Goal: Task Accomplishment & Management: Complete application form

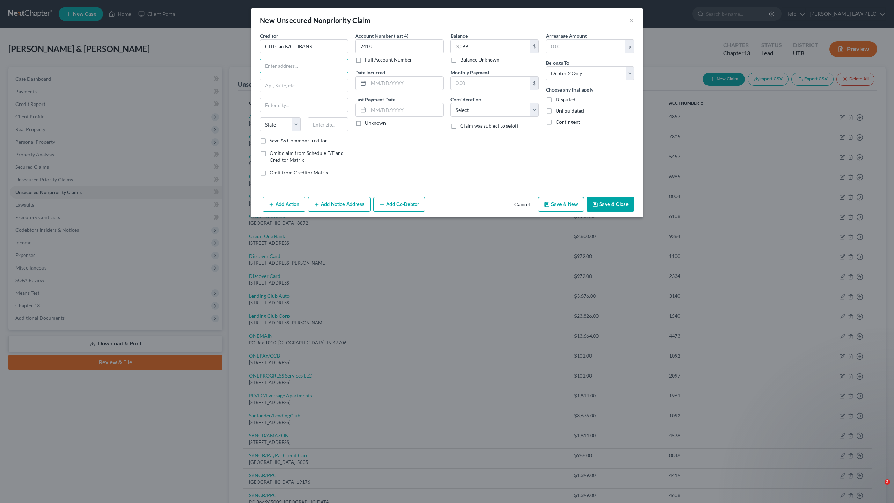
select select "1"
click at [348, 3] on div "New Unsecured Nonpriority Claim × Creditor * CITI Cards/CITIBANK State [US_STAT…" at bounding box center [447, 251] width 894 height 503
click at [279, 64] on input "text" at bounding box center [304, 65] width 88 height 13
type input "PO Box 6241"
click at [278, 103] on input "text" at bounding box center [304, 104] width 88 height 13
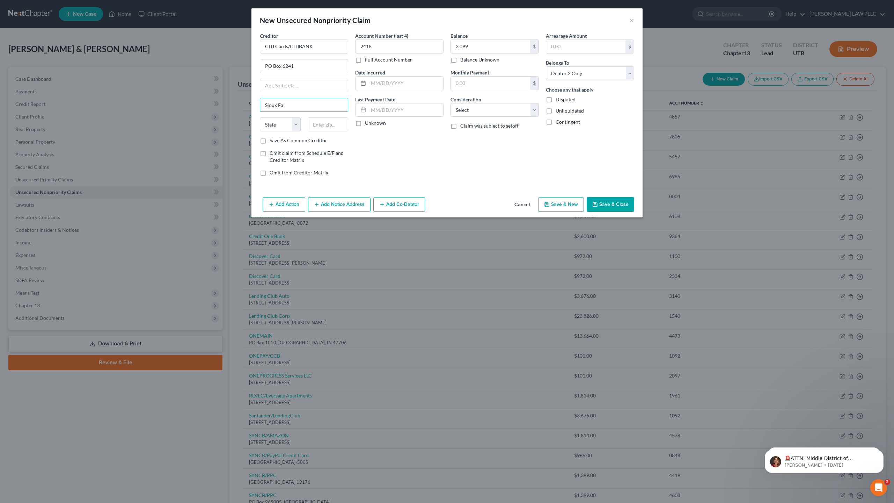
type input "[GEOGRAPHIC_DATA]"
click at [275, 123] on select "State [US_STATE] AK AR AZ CA CO CT DE DC [GEOGRAPHIC_DATA] [GEOGRAPHIC_DATA] GU…" at bounding box center [280, 124] width 41 height 14
select select "43"
click at [260, 117] on select "State [US_STATE] AK AR AZ CA CO CT DE DC [GEOGRAPHIC_DATA] [GEOGRAPHIC_DATA] GU…" at bounding box center [280, 124] width 41 height 14
click at [330, 126] on input "text" at bounding box center [328, 124] width 41 height 14
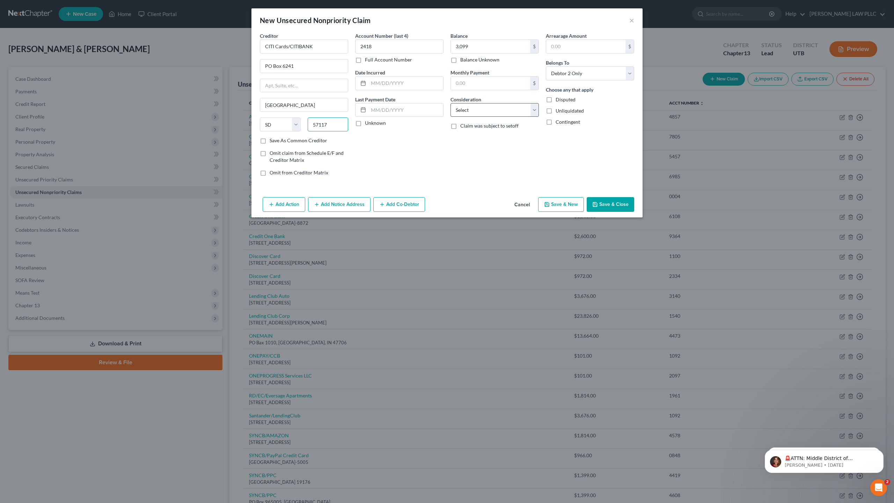
type input "57117"
click at [501, 110] on select "Select Cable / Satellite Services Collection Agency Credit Card Debt Debt Couns…" at bounding box center [495, 110] width 88 height 14
select select "2"
click at [451, 103] on select "Select Cable / Satellite Services Collection Agency Credit Card Debt Debt Couns…" at bounding box center [495, 110] width 88 height 14
click at [569, 208] on button "Save & New" at bounding box center [561, 204] width 46 height 15
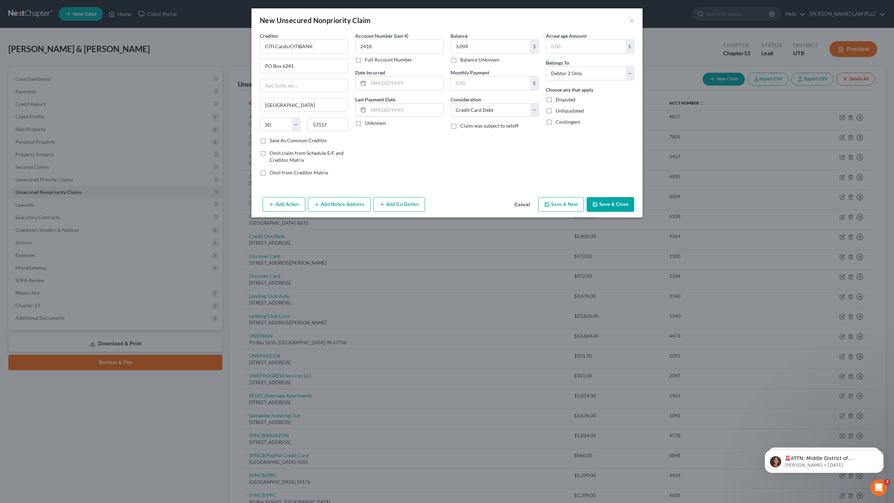
select select "2"
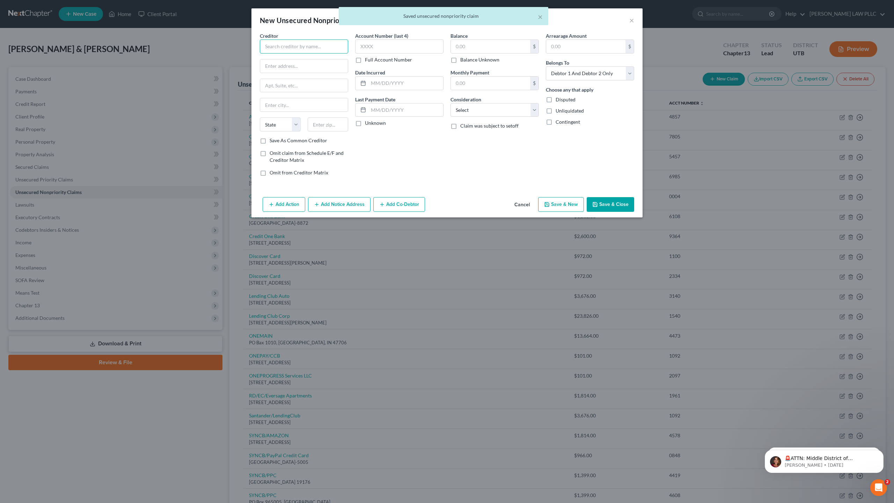
click at [302, 44] on input "text" at bounding box center [304, 46] width 88 height 14
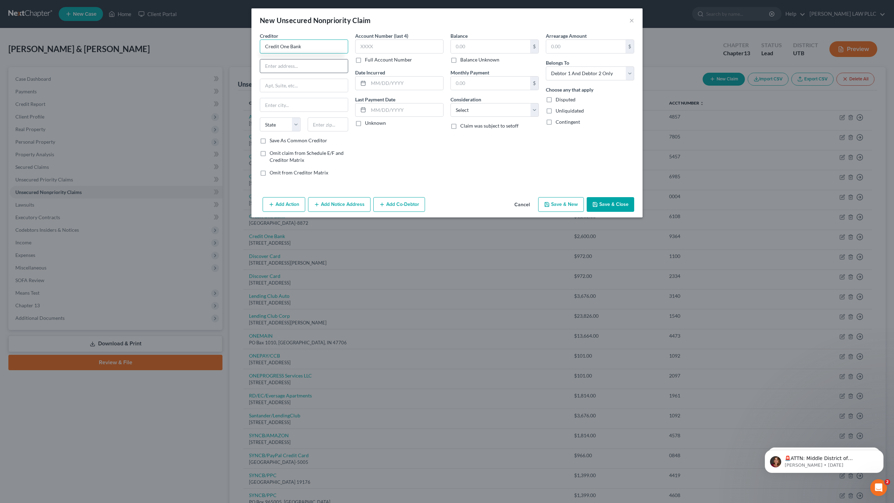
type input "Credit One Bank"
click at [299, 67] on input "text" at bounding box center [304, 65] width 88 height 13
click at [377, 46] on input "text" at bounding box center [399, 46] width 88 height 14
type input "9364"
click at [456, 49] on input "text" at bounding box center [490, 46] width 79 height 13
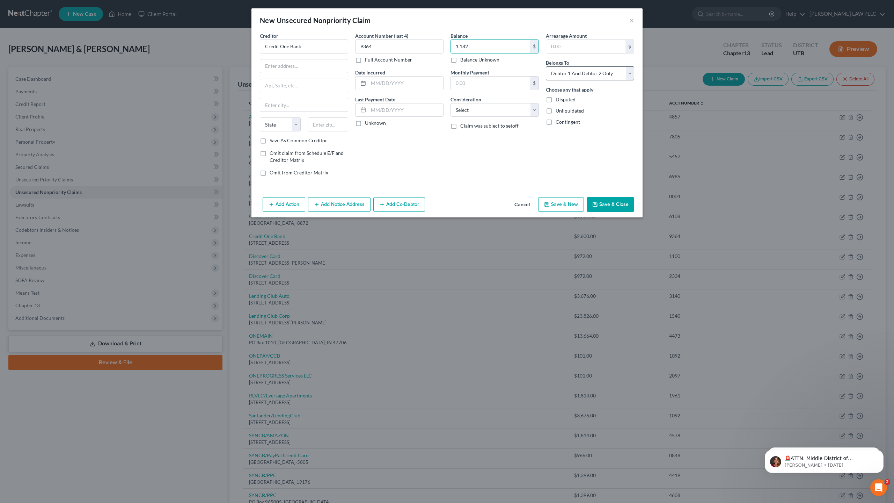
type input "1,182"
click at [573, 74] on select "Select Debtor 1 Only Debtor 2 Only Debtor 1 And Debtor 2 Only At Least One Of T…" at bounding box center [590, 73] width 88 height 14
select select "1"
click at [546, 66] on select "Select Debtor 1 Only Debtor 2 Only Debtor 1 And Debtor 2 Only At Least One Of T…" at bounding box center [590, 73] width 88 height 14
click at [389, 86] on input "text" at bounding box center [406, 83] width 75 height 13
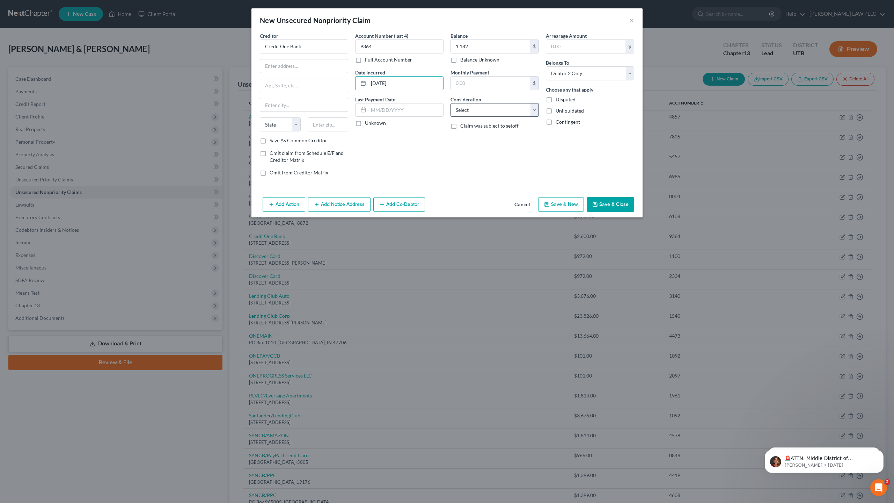
type input "[DATE]"
click at [482, 107] on select "Select Cable / Satellite Services Collection Agency Credit Card Debt Debt Couns…" at bounding box center [495, 110] width 88 height 14
select select "2"
click at [451, 103] on select "Select Cable / Satellite Services Collection Agency Credit Card Debt Debt Couns…" at bounding box center [495, 110] width 88 height 14
click at [274, 126] on select "State [US_STATE] AK AR AZ CA CO CT DE DC [GEOGRAPHIC_DATA] [GEOGRAPHIC_DATA] GU…" at bounding box center [280, 124] width 41 height 14
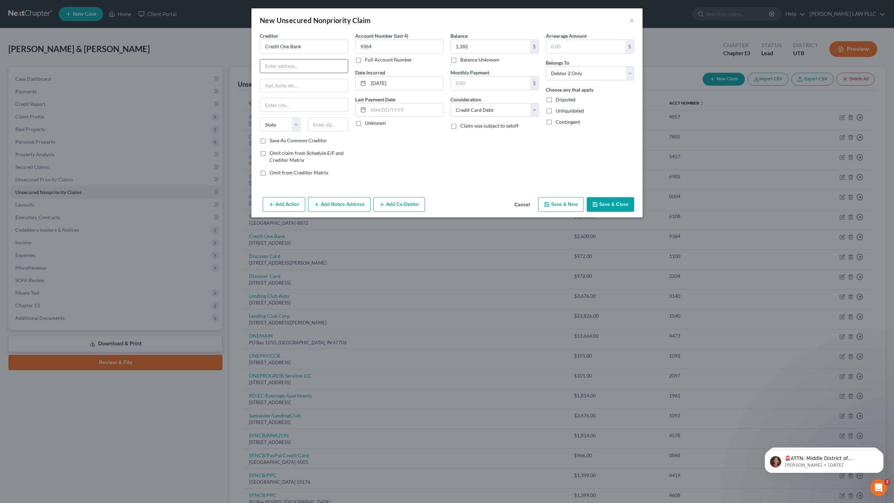
click at [283, 67] on input "text" at bounding box center [304, 65] width 88 height 13
type input "O"
type input "PO Box 98875"
click at [292, 98] on input "text" at bounding box center [304, 104] width 88 height 13
type input "[GEOGRAPHIC_DATA]"
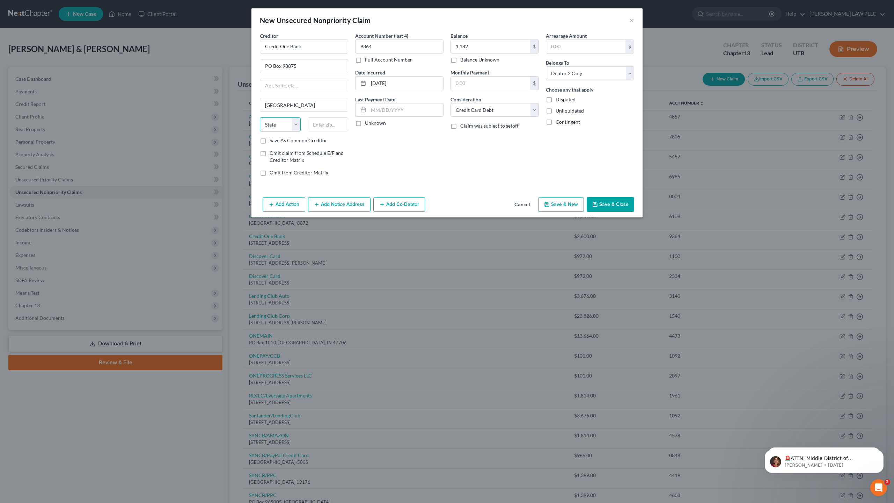
click at [279, 126] on select "State [US_STATE] AK AR AZ CA CO CT DE DC [GEOGRAPHIC_DATA] [GEOGRAPHIC_DATA] GU…" at bounding box center [280, 124] width 41 height 14
click at [282, 126] on select "State [US_STATE] AK AR AZ CA CO CT DE DC [GEOGRAPHIC_DATA] [GEOGRAPHIC_DATA] GU…" at bounding box center [280, 124] width 41 height 14
select select "31"
click at [260, 117] on select "State [US_STATE] AK AR AZ CA CO CT DE DC [GEOGRAPHIC_DATA] [GEOGRAPHIC_DATA] GU…" at bounding box center [280, 124] width 41 height 14
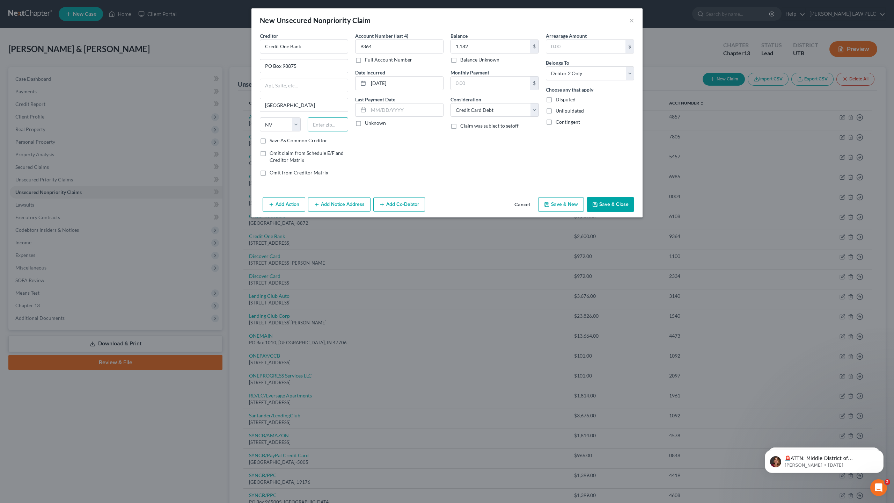
click at [324, 126] on input "text" at bounding box center [328, 124] width 41 height 14
type input "89193"
click at [566, 205] on button "Save & New" at bounding box center [561, 204] width 46 height 15
select select "2"
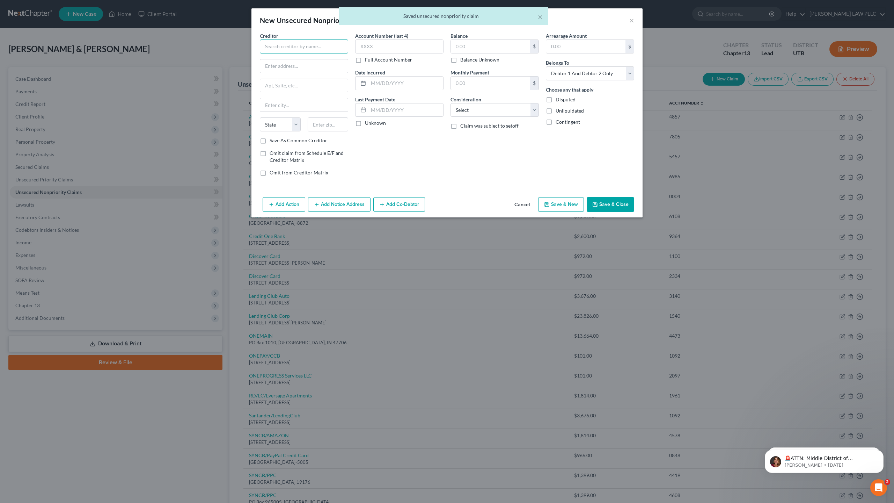
click at [304, 51] on input "text" at bounding box center [304, 46] width 88 height 14
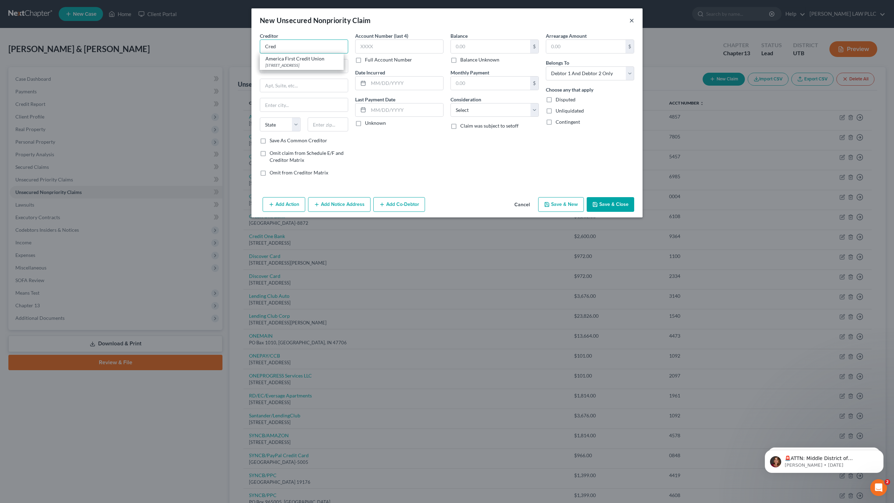
type input "Cred"
click at [632, 21] on button "×" at bounding box center [632, 20] width 5 height 8
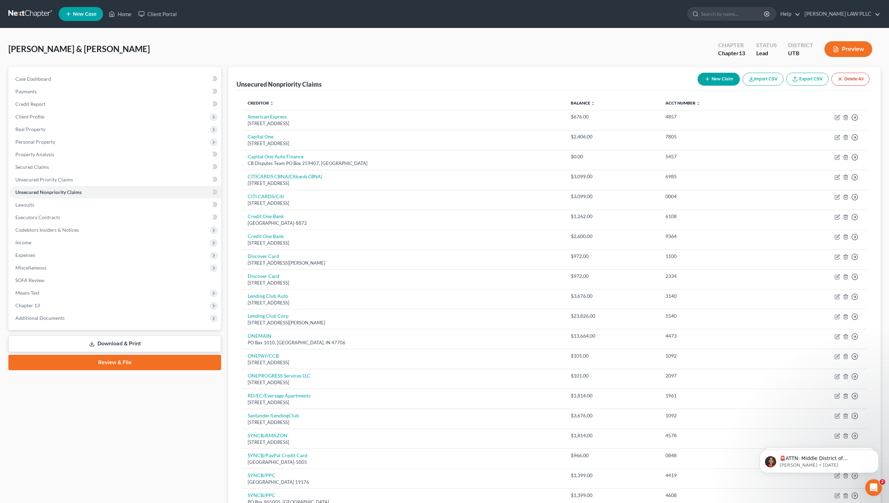
click at [725, 78] on button "New Claim" at bounding box center [719, 79] width 42 height 13
select select "2"
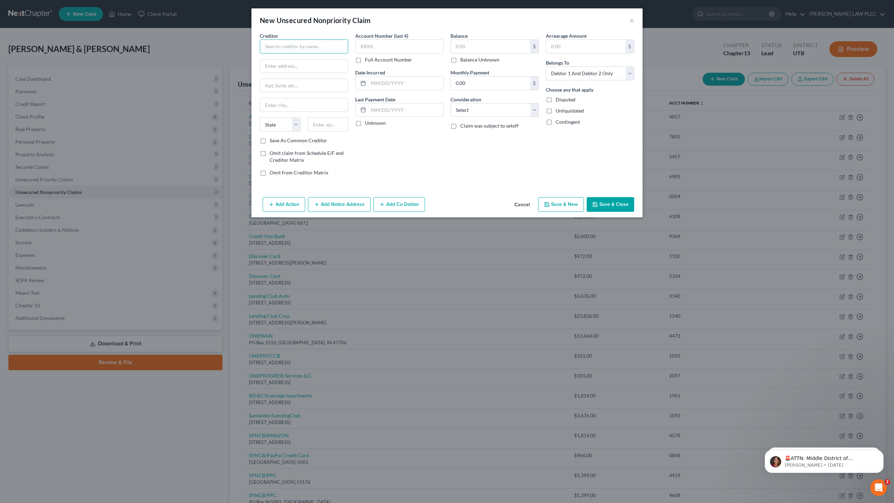
click at [283, 46] on input "text" at bounding box center [304, 46] width 88 height 14
type input "Credit One Bank"
click at [374, 45] on input "text" at bounding box center [399, 46] width 88 height 14
type input "7"
type input "4796"
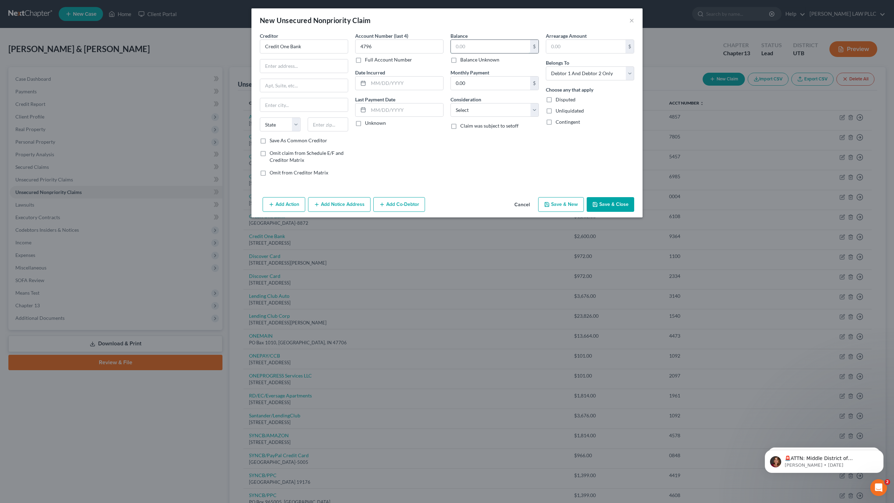
click at [472, 49] on input "text" at bounding box center [490, 46] width 79 height 13
type input "2,172"
click at [610, 75] on select "Select Debtor 1 Only Debtor 2 Only Debtor 1 And Debtor 2 Only At Least One Of T…" at bounding box center [590, 73] width 88 height 14
select select "1"
click at [546, 66] on select "Select Debtor 1 Only Debtor 2 Only Debtor 1 And Debtor 2 Only At Least One Of T…" at bounding box center [590, 73] width 88 height 14
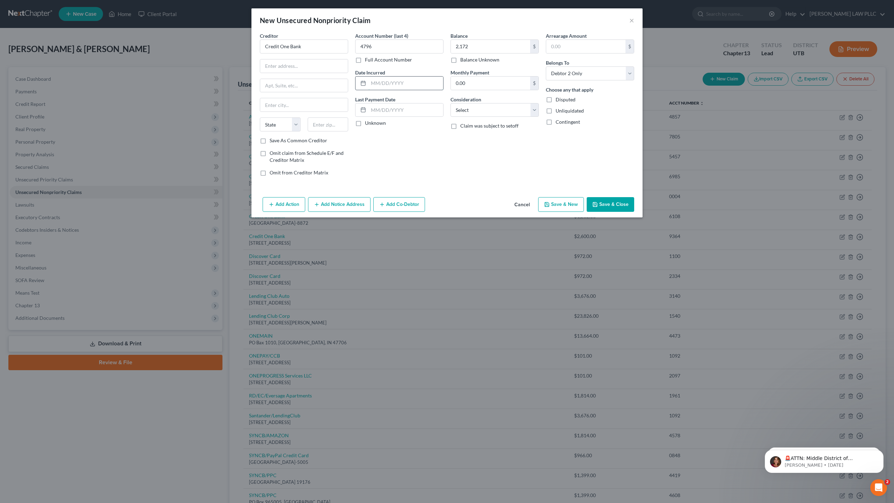
click at [382, 84] on input "text" at bounding box center [406, 83] width 75 height 13
type input "[DATE]"
click at [287, 67] on input "text" at bounding box center [304, 65] width 88 height 13
type input "PO Box 98875"
click at [476, 110] on select "Select Cable / Satellite Services Collection Agency Credit Card Debt Debt Couns…" at bounding box center [495, 110] width 88 height 14
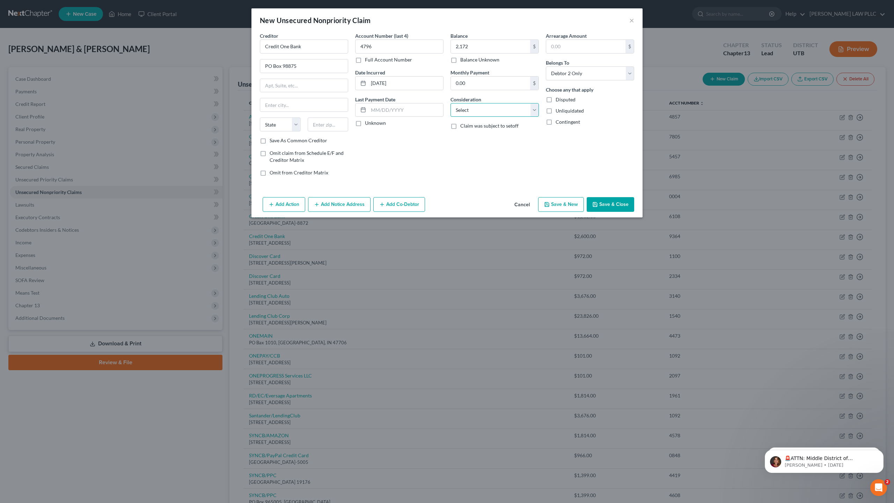
select select "2"
click at [451, 103] on select "Select Cable / Satellite Services Collection Agency Credit Card Debt Debt Couns…" at bounding box center [495, 110] width 88 height 14
click at [288, 105] on input "text" at bounding box center [304, 104] width 88 height 13
type input "[GEOGRAPHIC_DATA]"
click at [275, 127] on select "State [US_STATE] AK AR AZ CA CO CT DE DC [GEOGRAPHIC_DATA] [GEOGRAPHIC_DATA] GU…" at bounding box center [280, 124] width 41 height 14
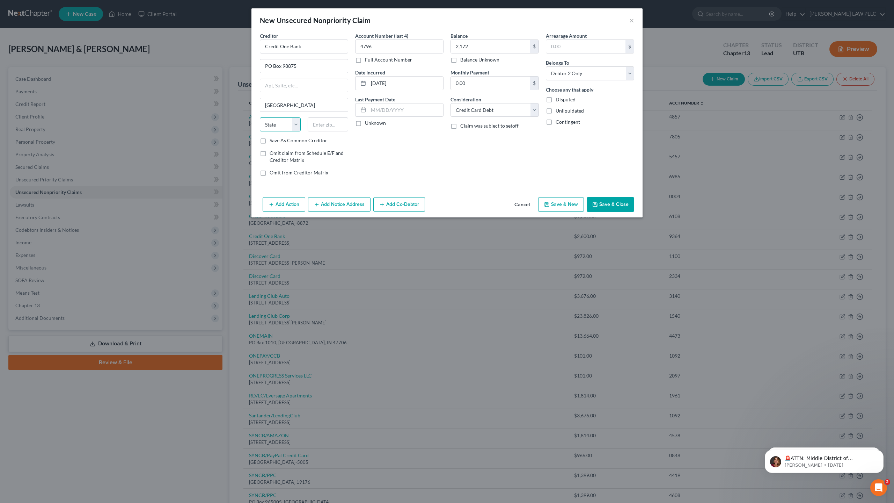
select select "31"
click at [260, 117] on select "State [US_STATE] AK AR AZ CA CO CT DE DC [GEOGRAPHIC_DATA] [GEOGRAPHIC_DATA] GU…" at bounding box center [280, 124] width 41 height 14
click at [320, 122] on input "text" at bounding box center [328, 124] width 41 height 14
type input "89193"
click at [563, 205] on button "Save & New" at bounding box center [561, 204] width 46 height 15
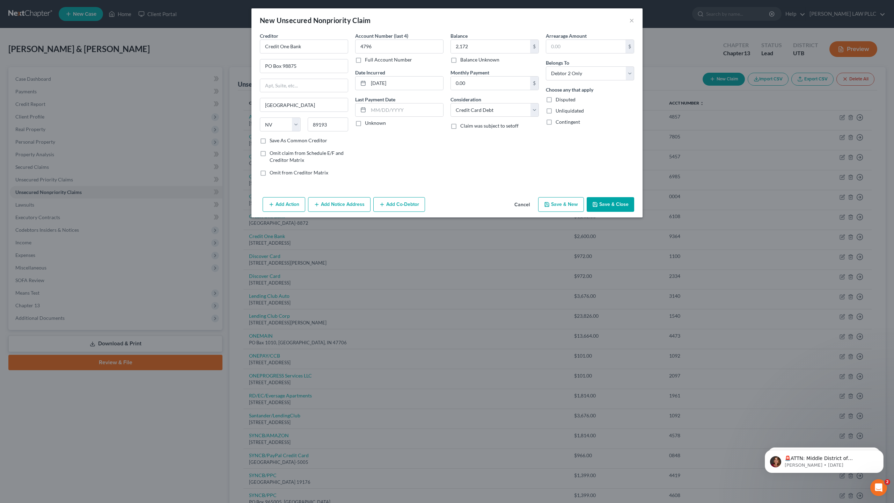
select select "2"
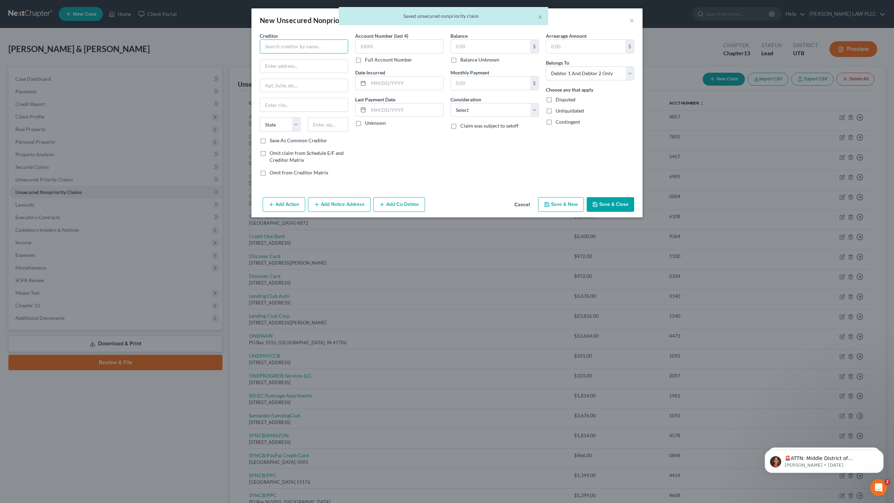
click at [290, 48] on input "text" at bounding box center [304, 46] width 88 height 14
type input "UPGRADE Inc"
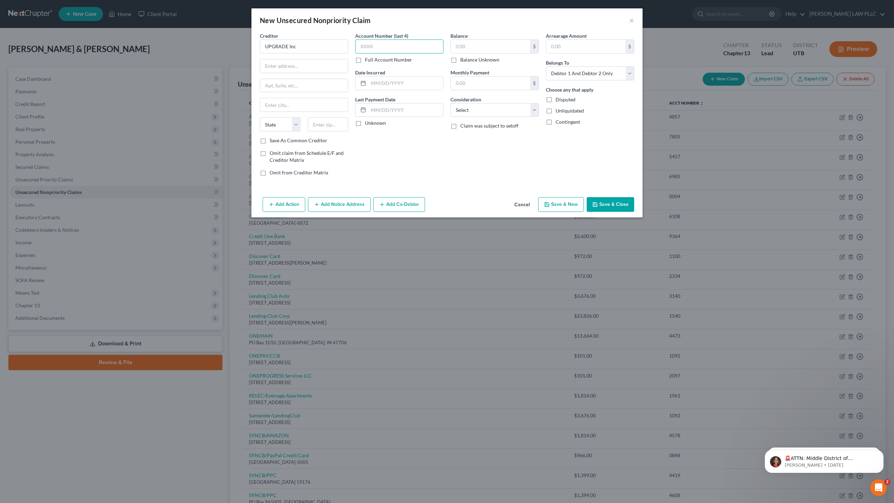
click at [380, 49] on input "text" at bounding box center [399, 46] width 88 height 14
type input "8551"
click at [372, 83] on input "text" at bounding box center [406, 83] width 75 height 13
type input "[DATE]"
click at [290, 67] on input "text" at bounding box center [304, 65] width 88 height 13
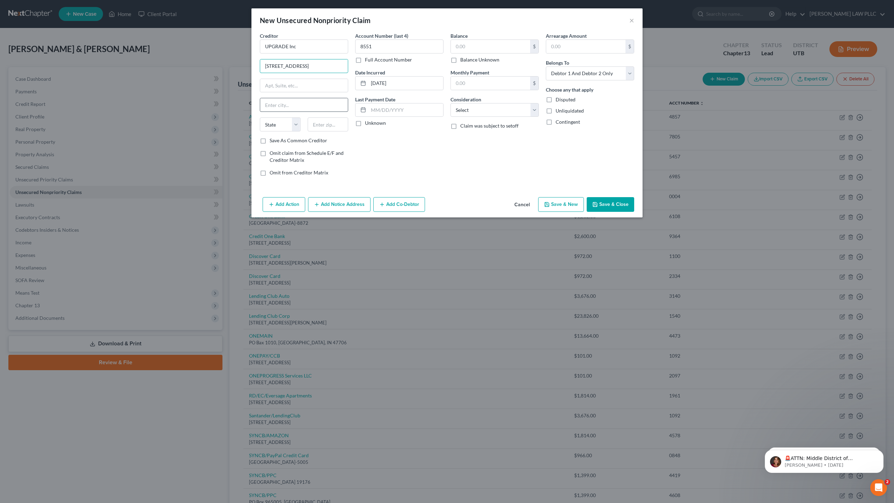
type input "[STREET_ADDRESS]"
click at [295, 104] on input "text" at bounding box center [304, 104] width 88 height 13
type input "Phoenix"
click at [283, 123] on select "State [US_STATE] AK AR AZ CA CO CT DE DC [GEOGRAPHIC_DATA] [GEOGRAPHIC_DATA] GU…" at bounding box center [280, 124] width 41 height 14
select select "3"
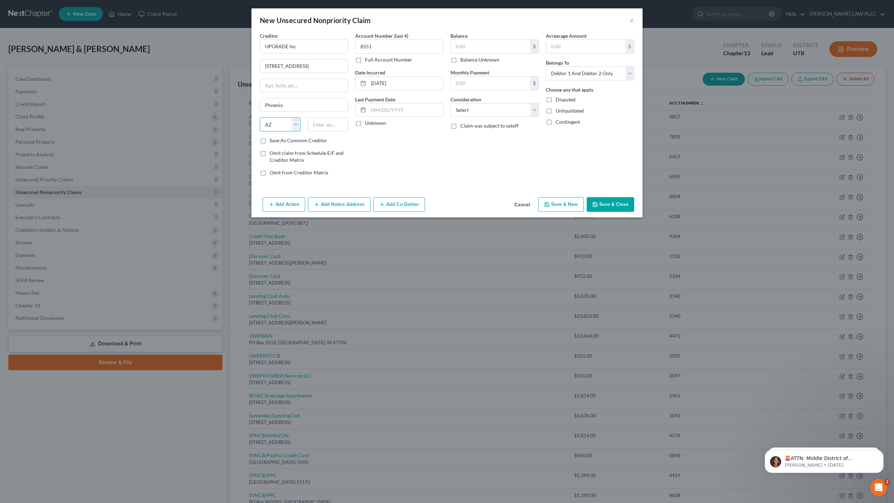
click at [260, 117] on select "State [US_STATE] AK AR AZ CA CO CT DE DC [GEOGRAPHIC_DATA] [GEOGRAPHIC_DATA] GU…" at bounding box center [280, 124] width 41 height 14
click at [326, 119] on input "text" at bounding box center [328, 124] width 41 height 14
type input "85004"
click at [585, 74] on select "Select Debtor 1 Only Debtor 2 Only Debtor 1 And Debtor 2 Only At Least One Of T…" at bounding box center [590, 73] width 88 height 14
select select "1"
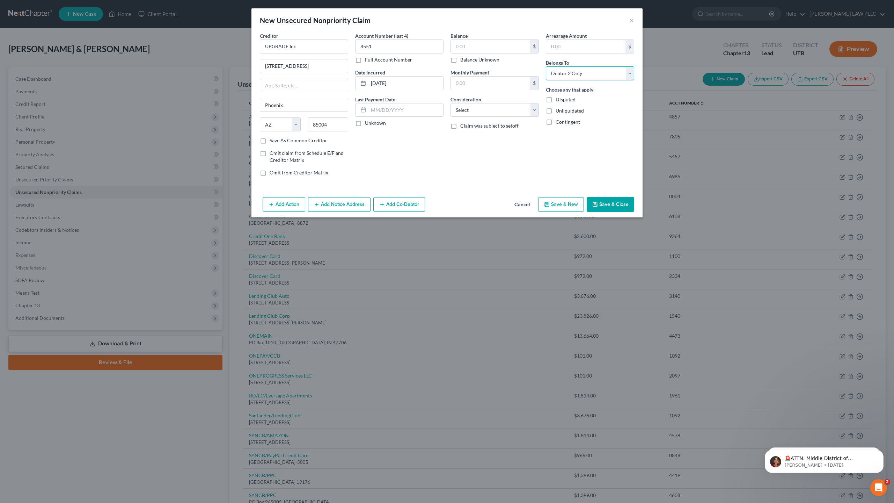
click at [546, 66] on select "Select Debtor 1 Only Debtor 2 Only Debtor 1 And Debtor 2 Only At Least One Of T…" at bounding box center [590, 73] width 88 height 14
click at [478, 110] on select "Select Cable / Satellite Services Collection Agency Credit Card Debt Debt Couns…" at bounding box center [495, 110] width 88 height 14
select select "2"
click at [451, 103] on select "Select Cable / Satellite Services Collection Agency Credit Card Debt Debt Couns…" at bounding box center [495, 110] width 88 height 14
click at [567, 206] on button "Save & New" at bounding box center [561, 204] width 46 height 15
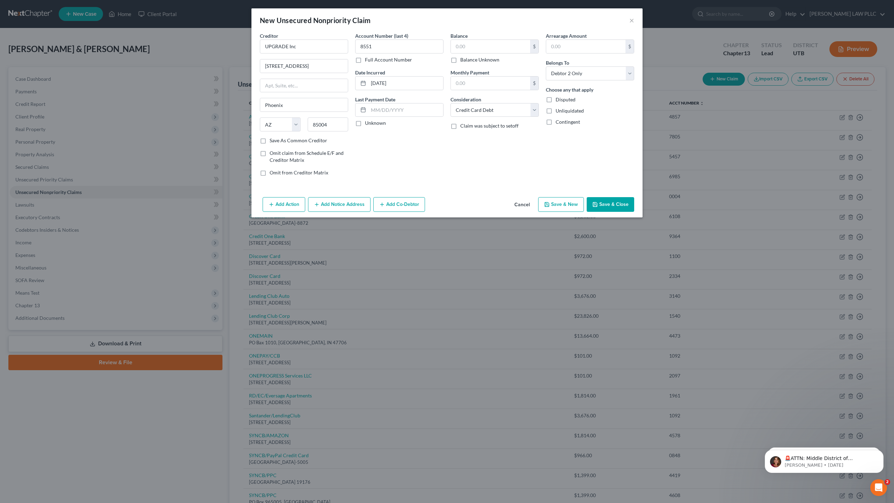
select select "2"
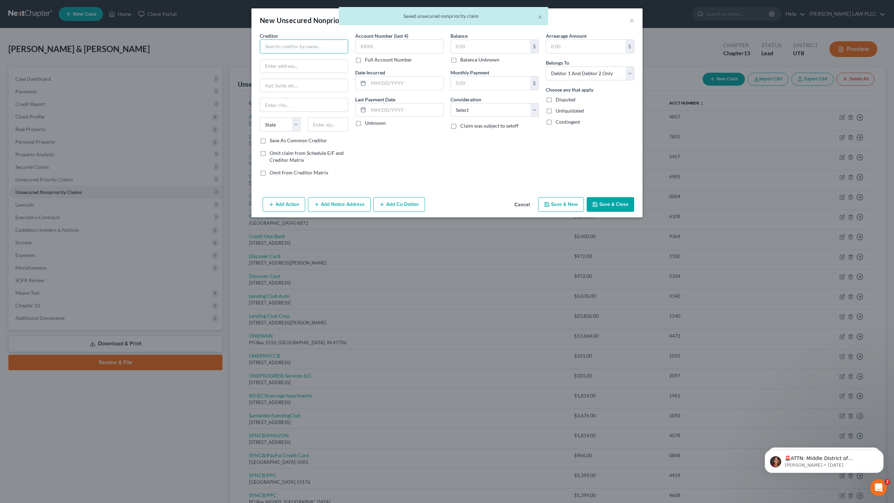
click at [285, 46] on input "text" at bounding box center [304, 46] width 88 height 14
type input "UPSTART Network Inc/FIN"
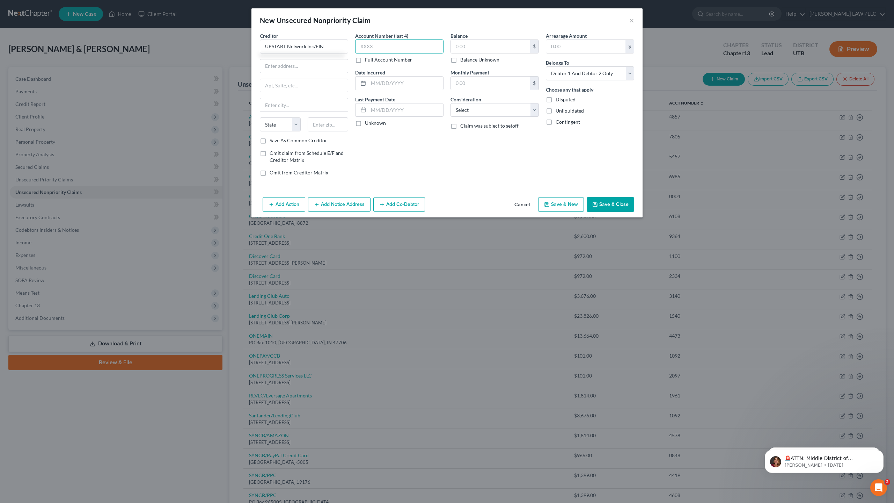
click at [366, 49] on input "text" at bounding box center [399, 46] width 88 height 14
type input "237"
click at [384, 81] on input "text" at bounding box center [406, 83] width 75 height 13
type input "[DATE]"
click at [288, 104] on input "text" at bounding box center [304, 104] width 88 height 13
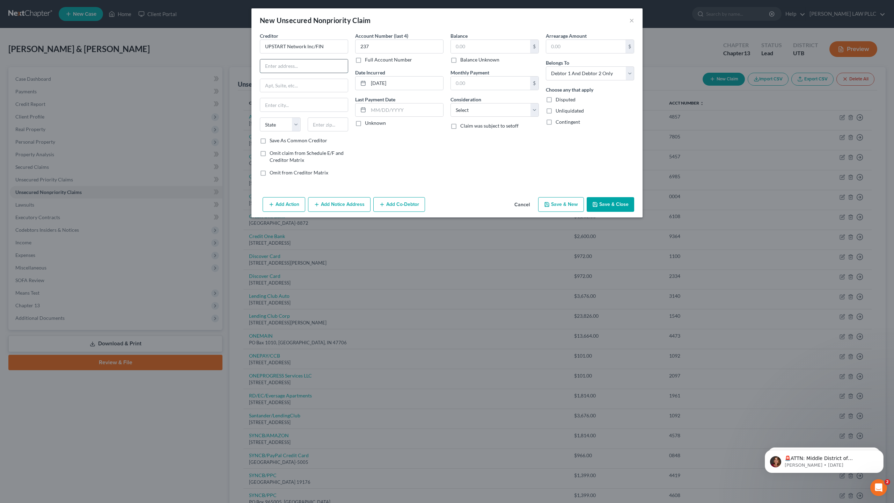
click at [292, 71] on input "text" at bounding box center [304, 65] width 88 height 13
type input "PO Box 1503"
click at [291, 107] on input "text" at bounding box center [304, 104] width 88 height 13
type input "San [PERSON_NAME]"
click at [288, 125] on select "State [US_STATE] AK AR AZ CA CO CT DE DC [GEOGRAPHIC_DATA] [GEOGRAPHIC_DATA] GU…" at bounding box center [280, 124] width 41 height 14
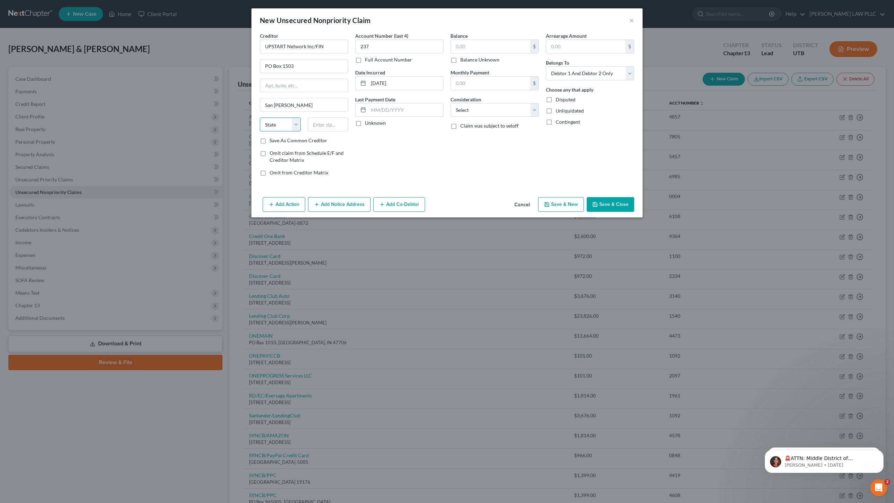
select select "4"
click at [260, 117] on select "State [US_STATE] AK AR AZ CA CO CT DE DC [GEOGRAPHIC_DATA] [GEOGRAPHIC_DATA] GU…" at bounding box center [280, 124] width 41 height 14
click at [327, 121] on input "text" at bounding box center [328, 124] width 41 height 14
type input "94070"
click at [584, 75] on select "Select Debtor 1 Only Debtor 2 Only Debtor 1 And Debtor 2 Only At Least One Of T…" at bounding box center [590, 73] width 88 height 14
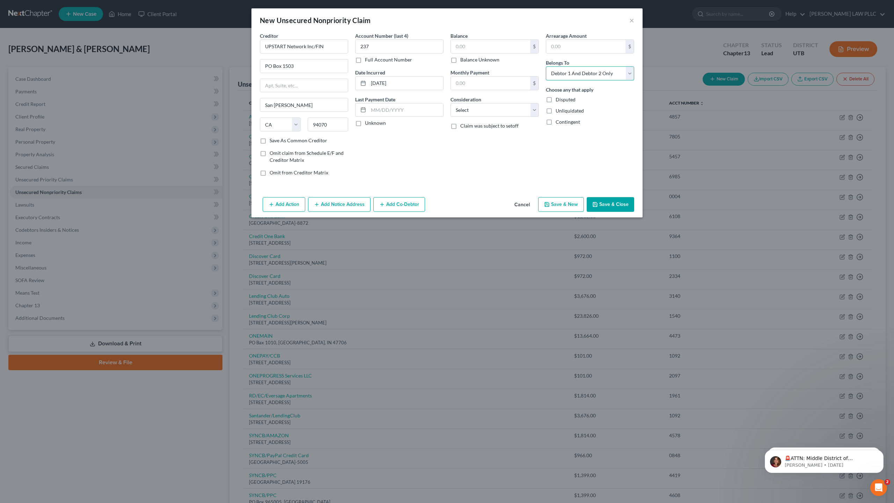
select select "1"
click at [546, 66] on select "Select Debtor 1 Only Debtor 2 Only Debtor 1 And Debtor 2 Only At Least One Of T…" at bounding box center [590, 73] width 88 height 14
click at [622, 204] on button "Save & Close" at bounding box center [611, 204] width 48 height 15
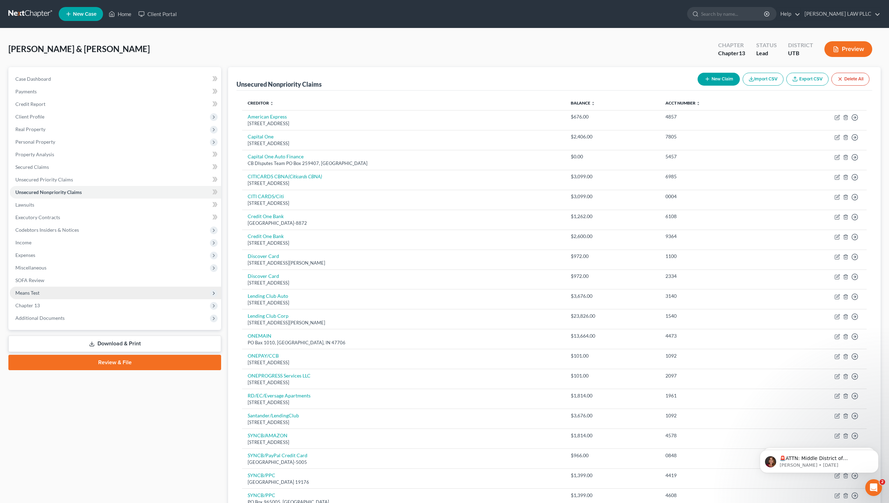
click at [41, 292] on span "Means Test" at bounding box center [115, 293] width 211 height 13
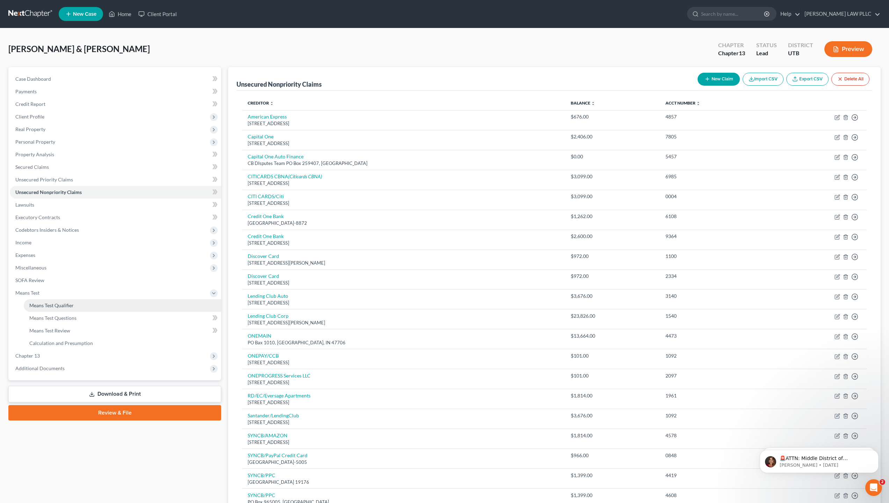
click at [65, 304] on span "Means Test Qualifier" at bounding box center [51, 305] width 44 height 6
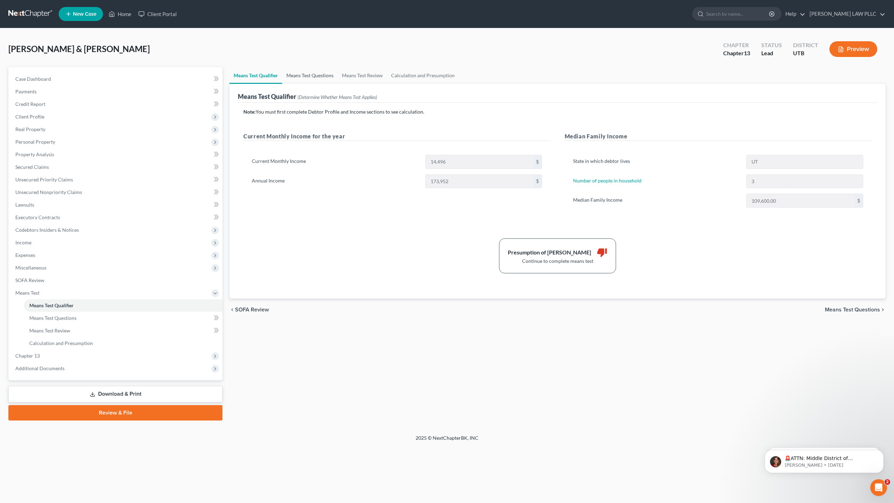
click at [320, 75] on link "Means Test Questions" at bounding box center [310, 75] width 56 height 17
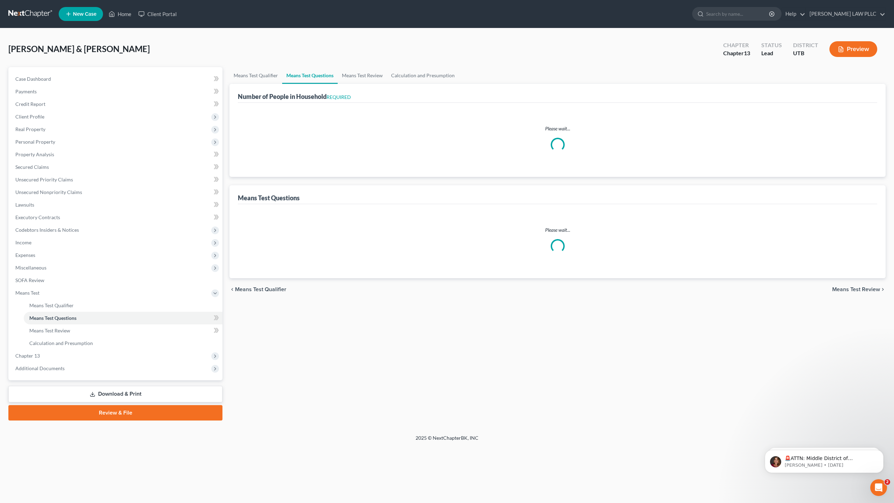
select select "1"
select select "60"
select select "2"
